Goal: Task Accomplishment & Management: Manage account settings

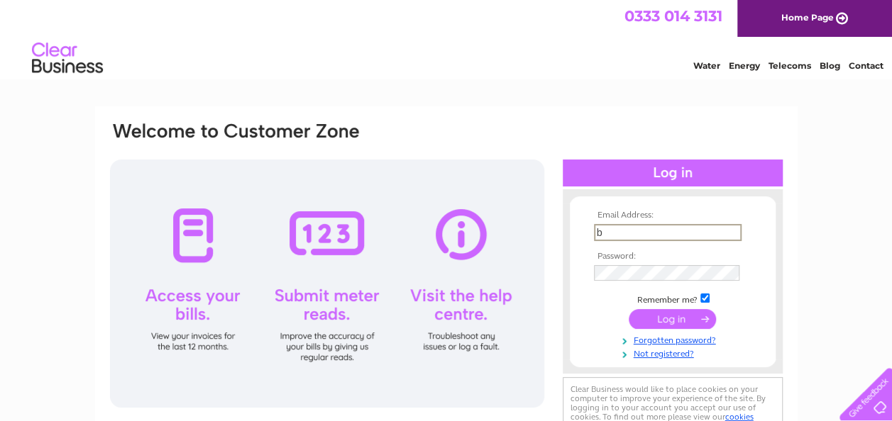
type input "broadstreetbowlingclub6@gmail.com"
click at [628, 310] on input "submit" at bounding box center [671, 320] width 87 height 20
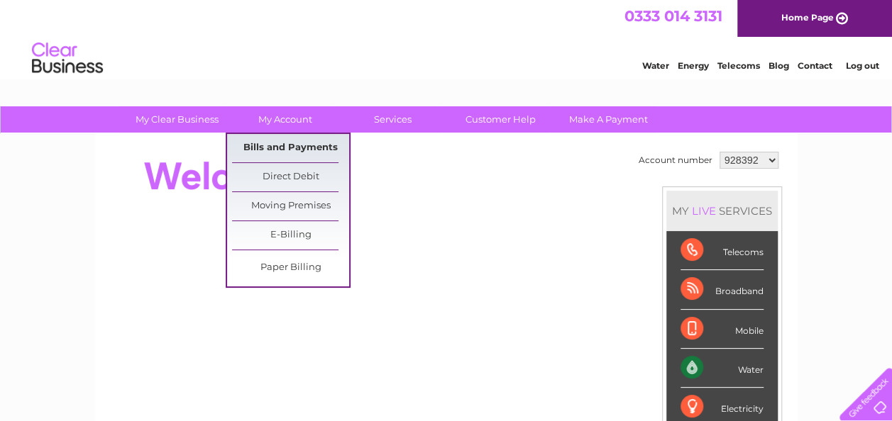
click at [278, 150] on link "Bills and Payments" at bounding box center [290, 148] width 117 height 28
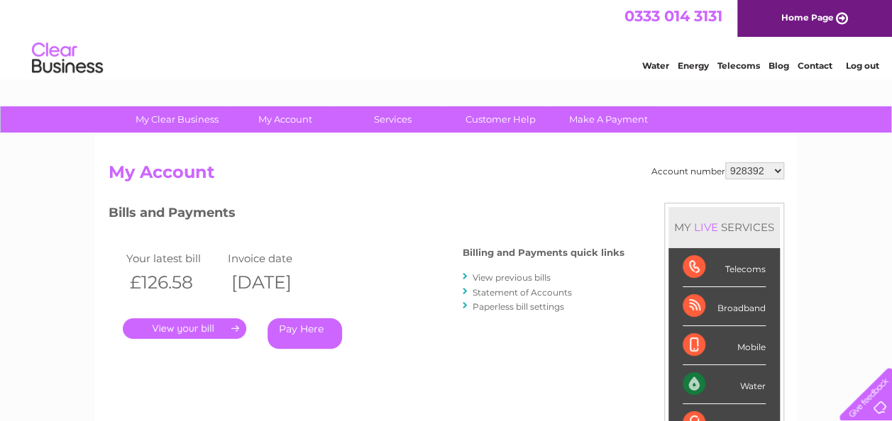
click at [172, 326] on link "." at bounding box center [184, 328] width 123 height 21
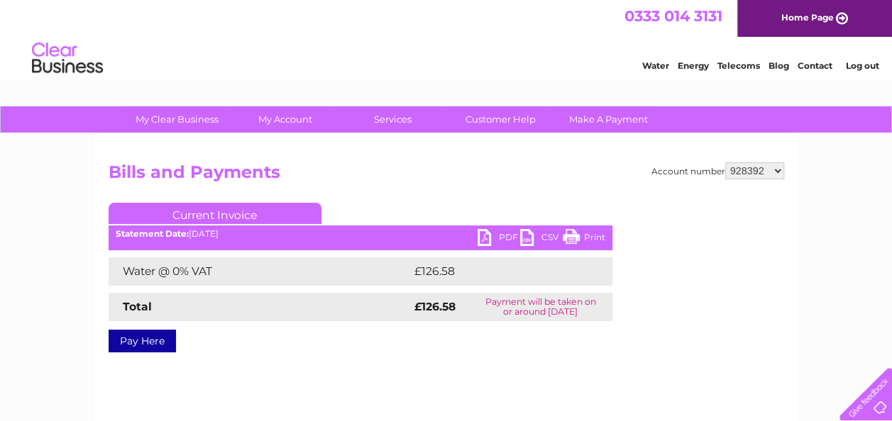
click at [489, 235] on link "PDF" at bounding box center [498, 239] width 43 height 21
click at [753, 169] on select "928392 1021339" at bounding box center [754, 170] width 59 height 17
select select "1021339"
click at [725, 162] on select "928392 1021339" at bounding box center [754, 170] width 59 height 17
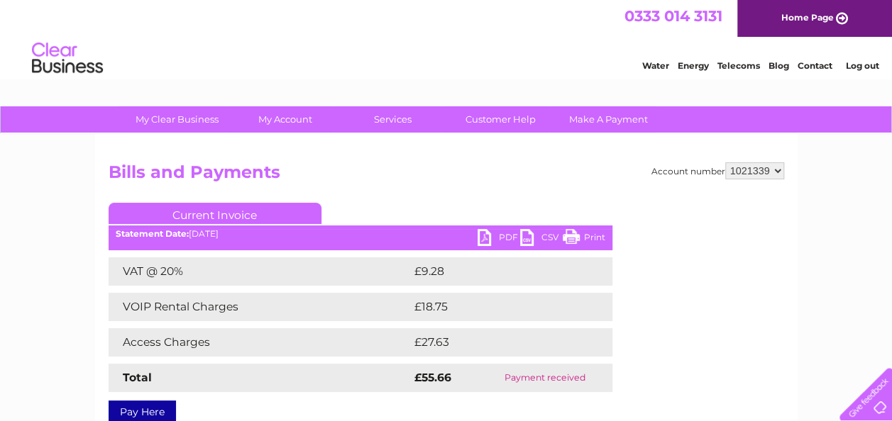
click at [855, 61] on link "Log out" at bounding box center [861, 65] width 33 height 11
